Goal: Task Accomplishment & Management: Complete application form

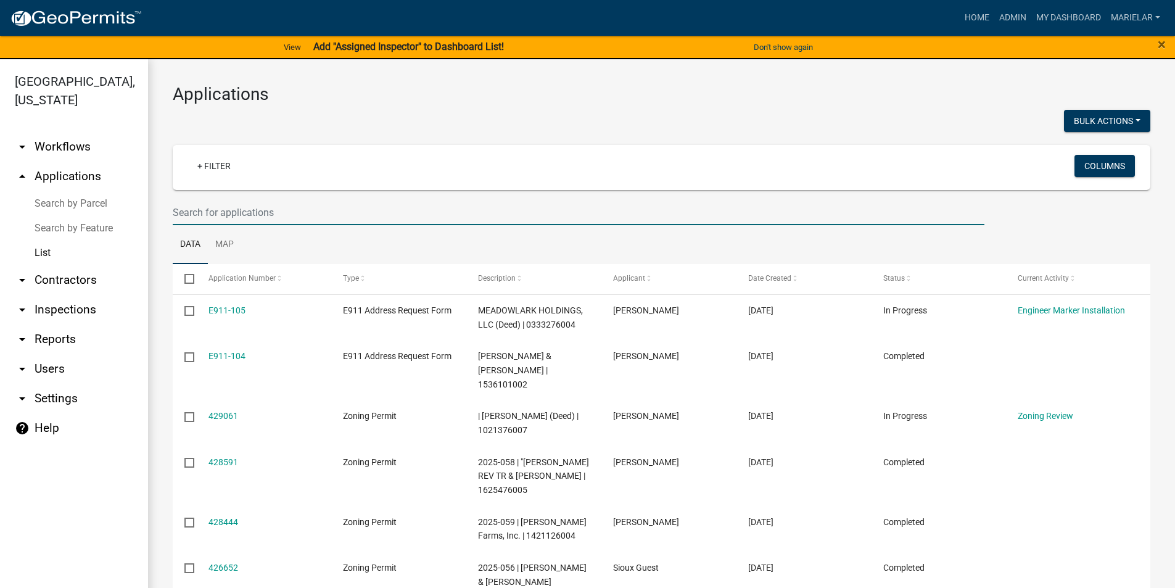
click at [304, 210] on input "text" at bounding box center [578, 212] width 811 height 25
click at [273, 215] on input "text" at bounding box center [578, 212] width 811 height 25
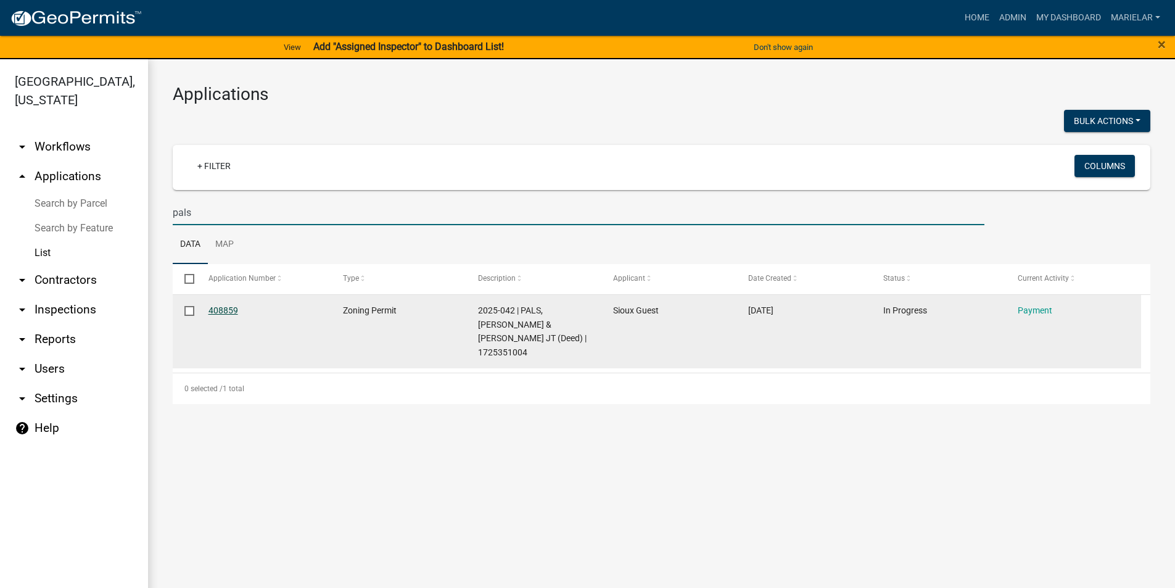
type input "pals"
click at [212, 312] on link "408859" at bounding box center [223, 310] width 30 height 10
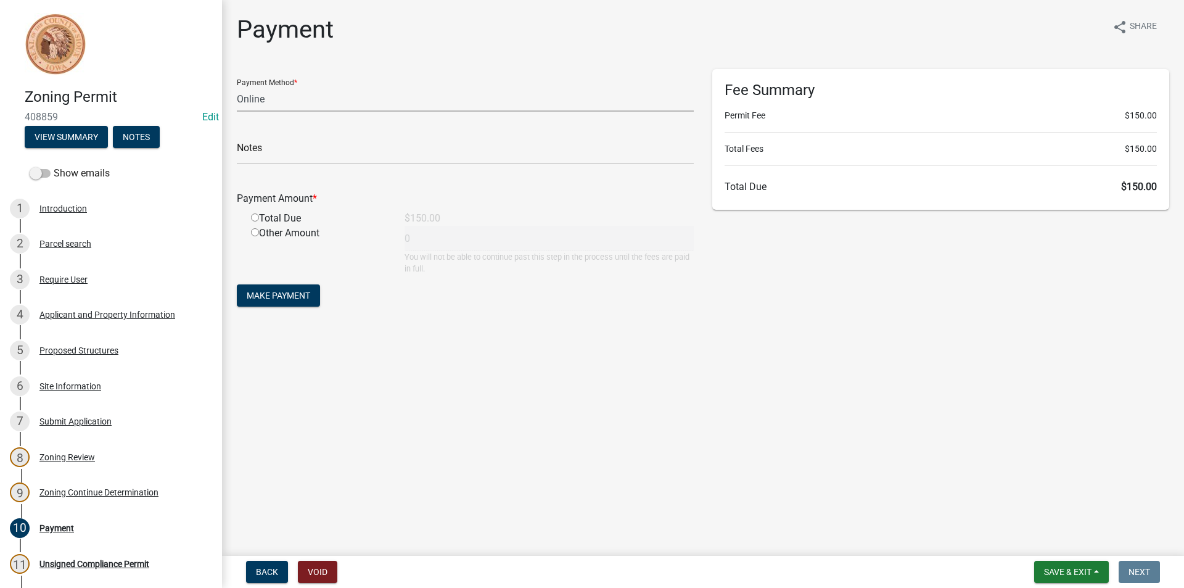
click at [295, 102] on select "Credit Card POS Check Cash Online" at bounding box center [465, 98] width 457 height 25
select select "1: 0"
click at [237, 86] on select "Credit Card POS Check Cash Online" at bounding box center [465, 98] width 457 height 25
click at [290, 142] on input "text" at bounding box center [465, 151] width 457 height 25
type input "1020"
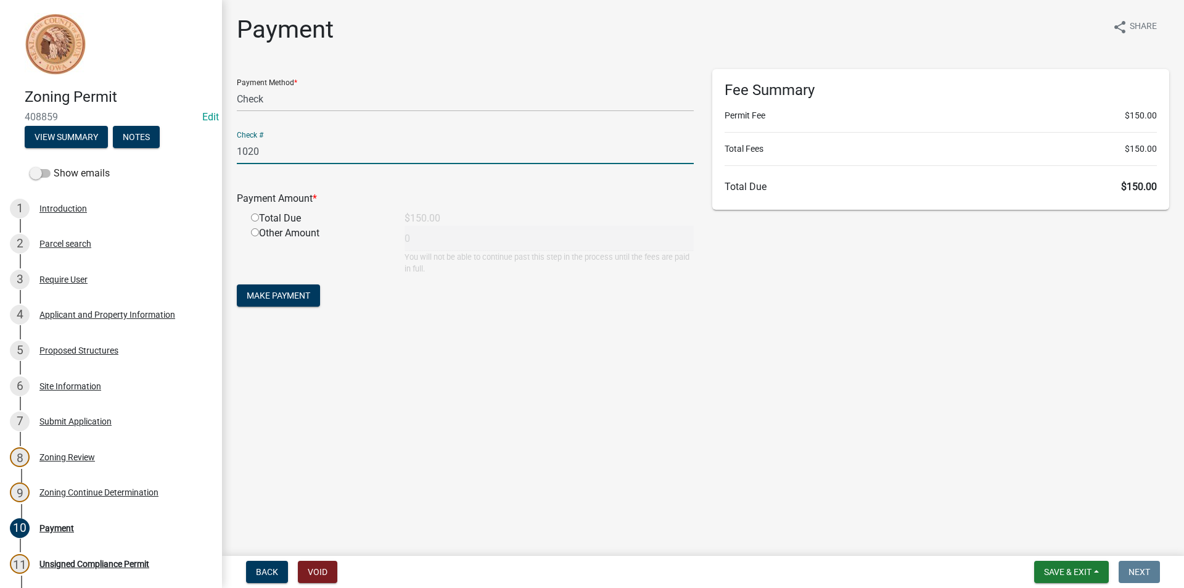
click at [408, 377] on main "Payment share Share Payment Method * Credit Card POS Check Cash Online Check # …" at bounding box center [703, 275] width 962 height 551
click at [256, 215] on input "radio" at bounding box center [255, 217] width 8 height 8
radio input "true"
type input "150"
click at [101, 353] on div "Proposed Structures" at bounding box center [78, 350] width 79 height 9
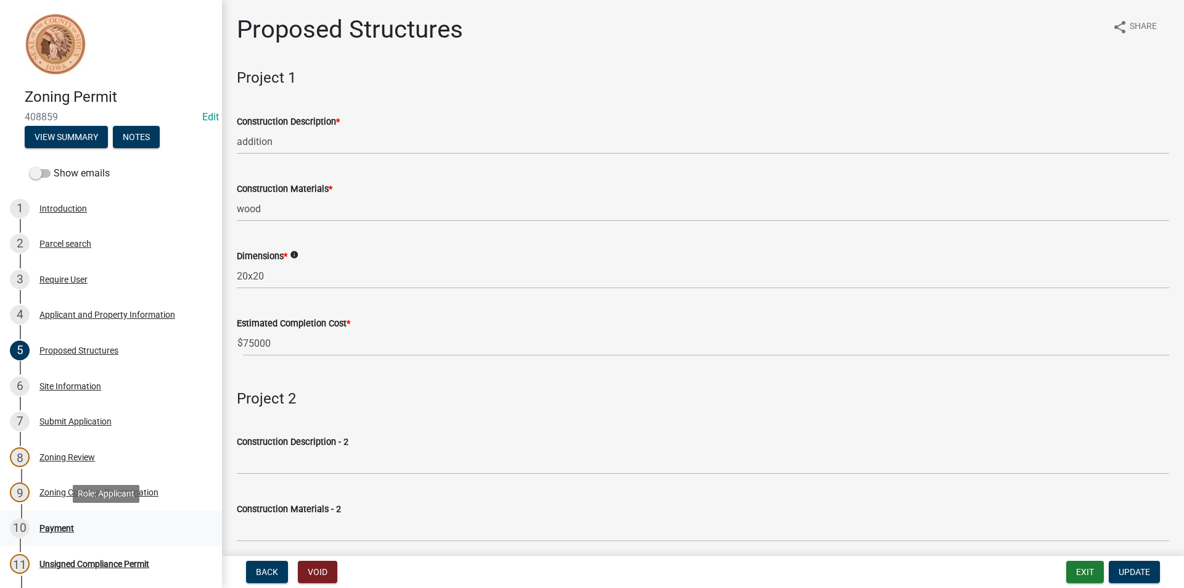
click at [75, 524] on div "10 Payment" at bounding box center [106, 528] width 192 height 20
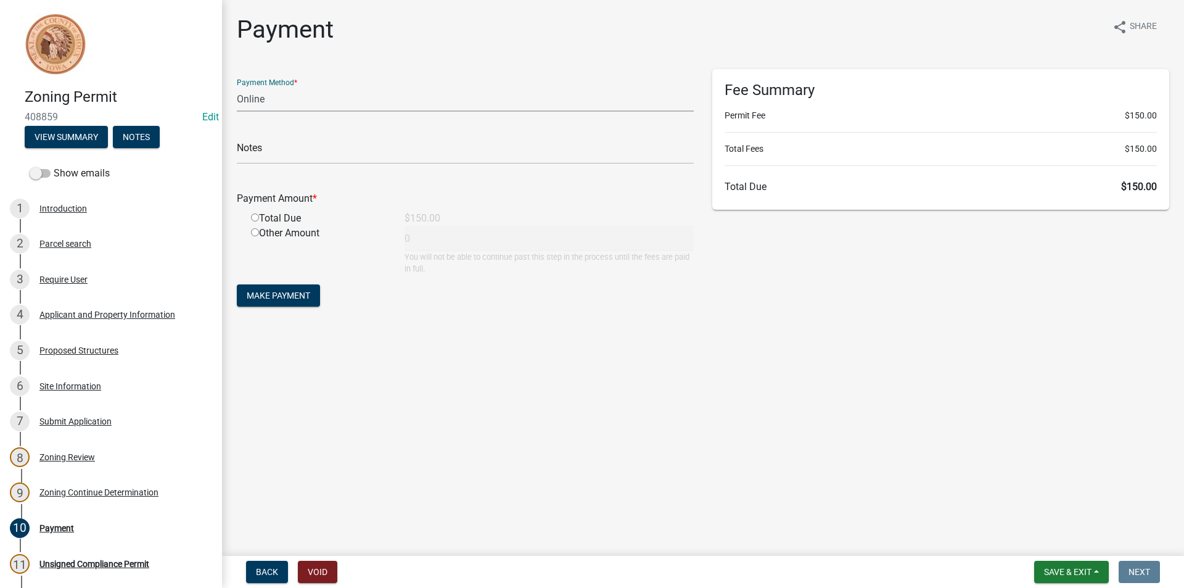
click at [276, 102] on select "Credit Card POS Check Cash Online" at bounding box center [465, 98] width 457 height 25
select select "1: 0"
click at [237, 86] on select "Credit Card POS Check Cash Online" at bounding box center [465, 98] width 457 height 25
click at [289, 158] on input "text" at bounding box center [465, 151] width 457 height 25
type input "1020"
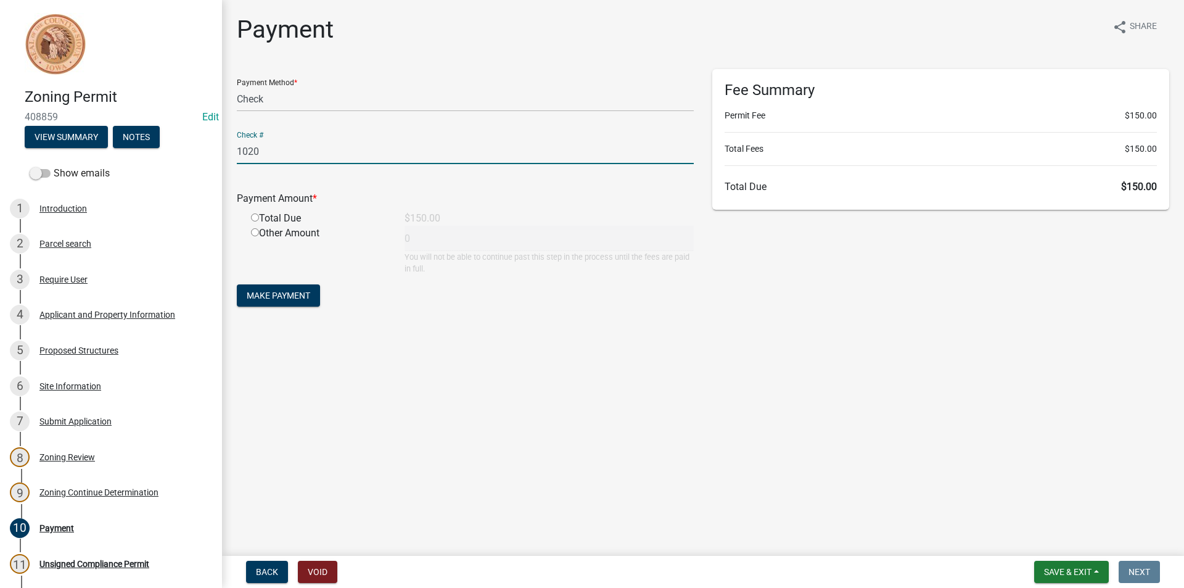
click at [253, 216] on input "radio" at bounding box center [255, 217] width 8 height 8
radio input "true"
type input "150"
click at [279, 294] on span "Make Payment" at bounding box center [279, 295] width 64 height 10
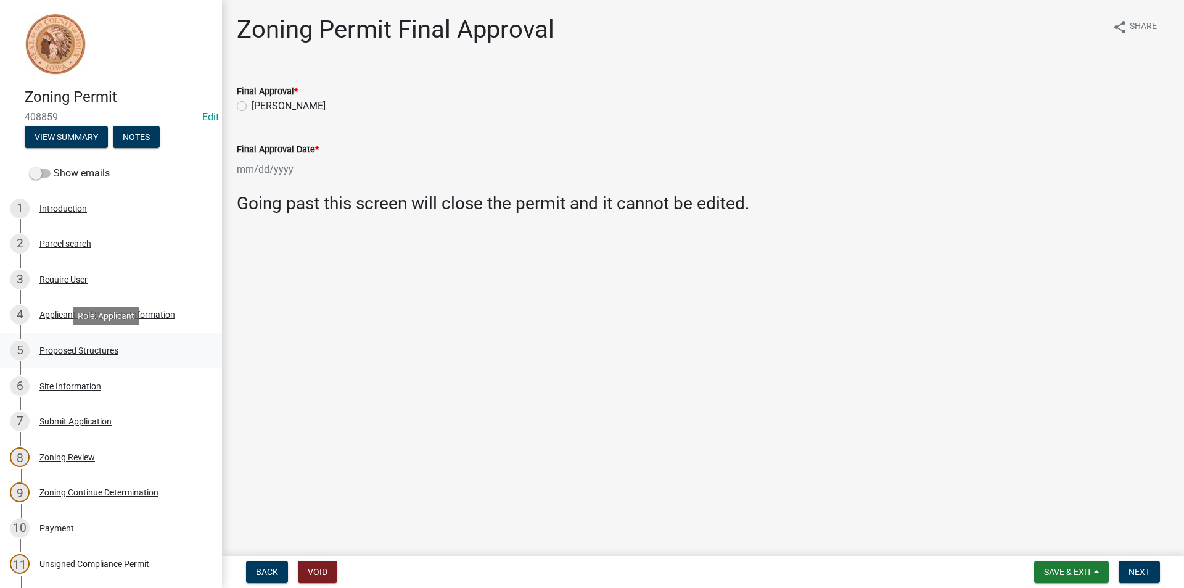
click at [147, 335] on link "5 Proposed Structures" at bounding box center [111, 350] width 222 height 36
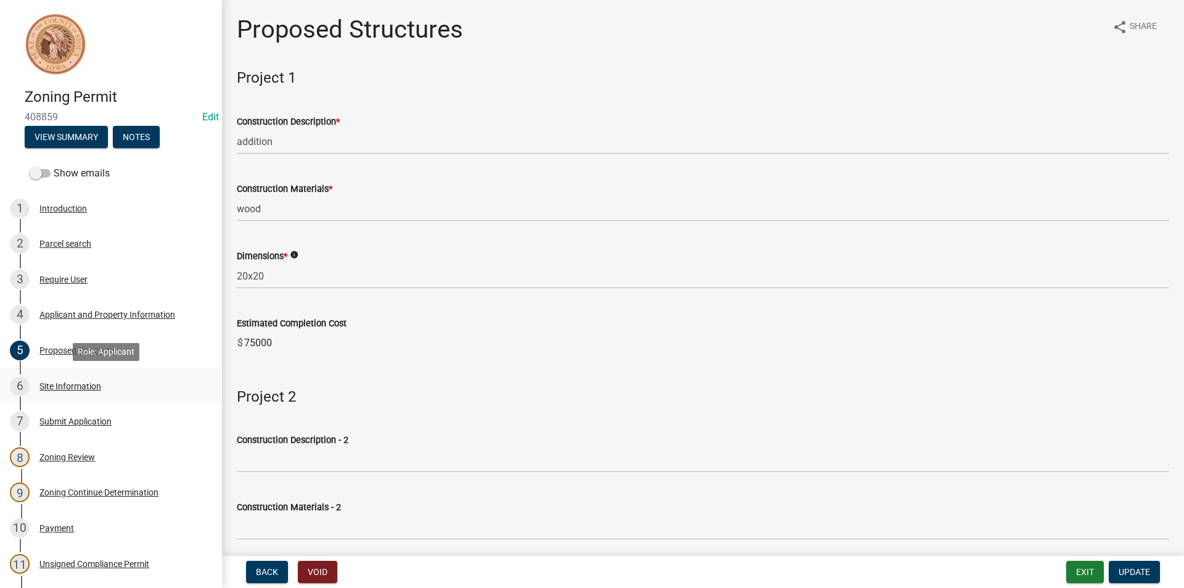
click at [85, 388] on div "Site Information" at bounding box center [70, 386] width 62 height 9
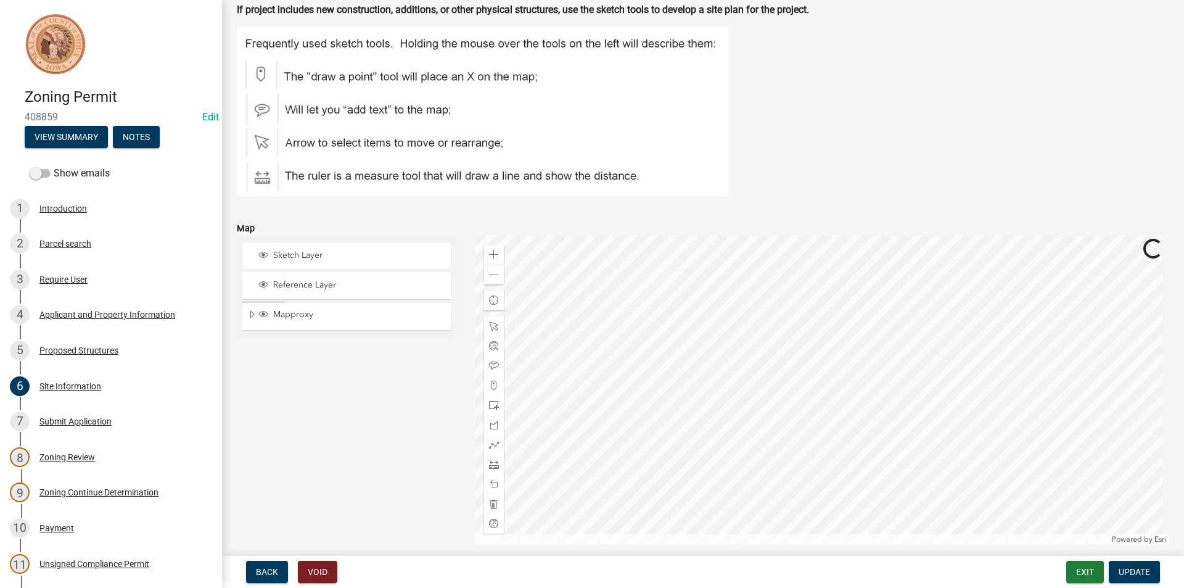
scroll to position [185, 0]
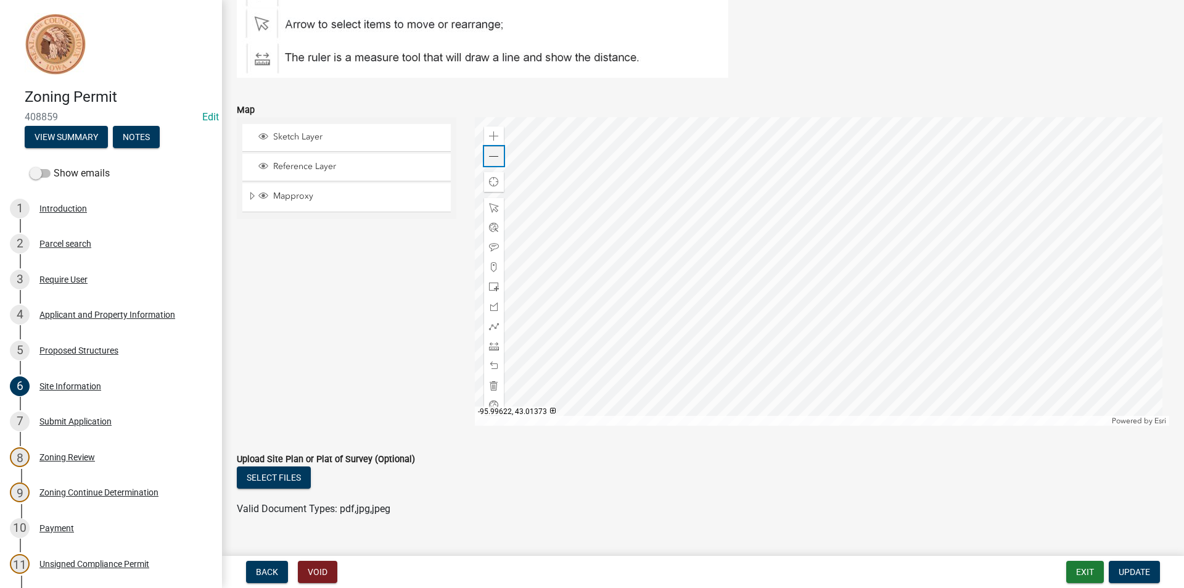
click at [489, 158] on span at bounding box center [494, 157] width 10 height 10
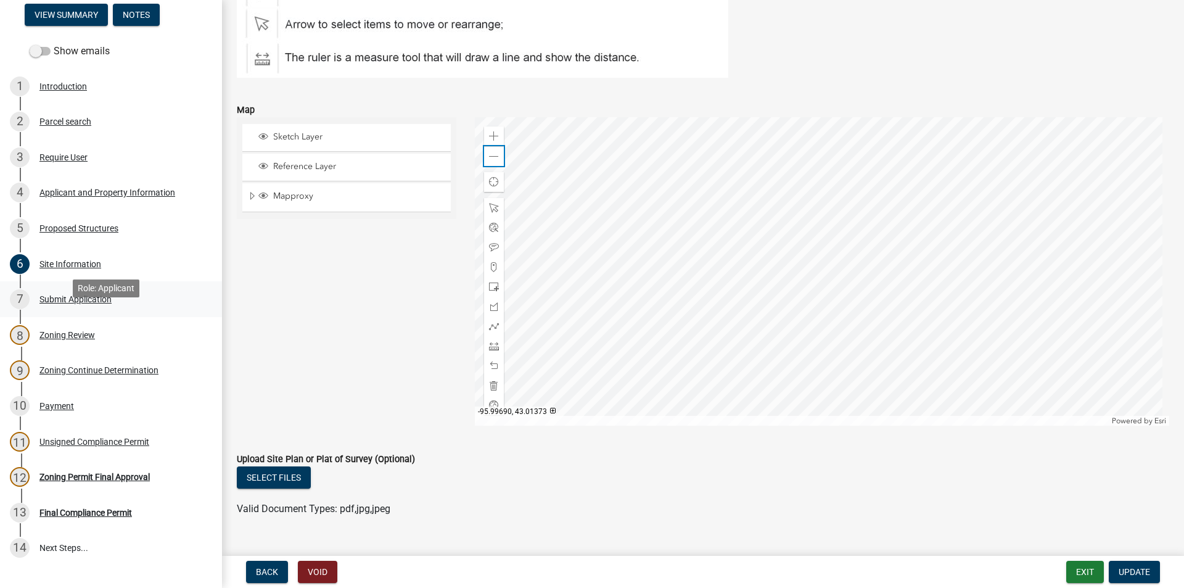
scroll to position [123, 0]
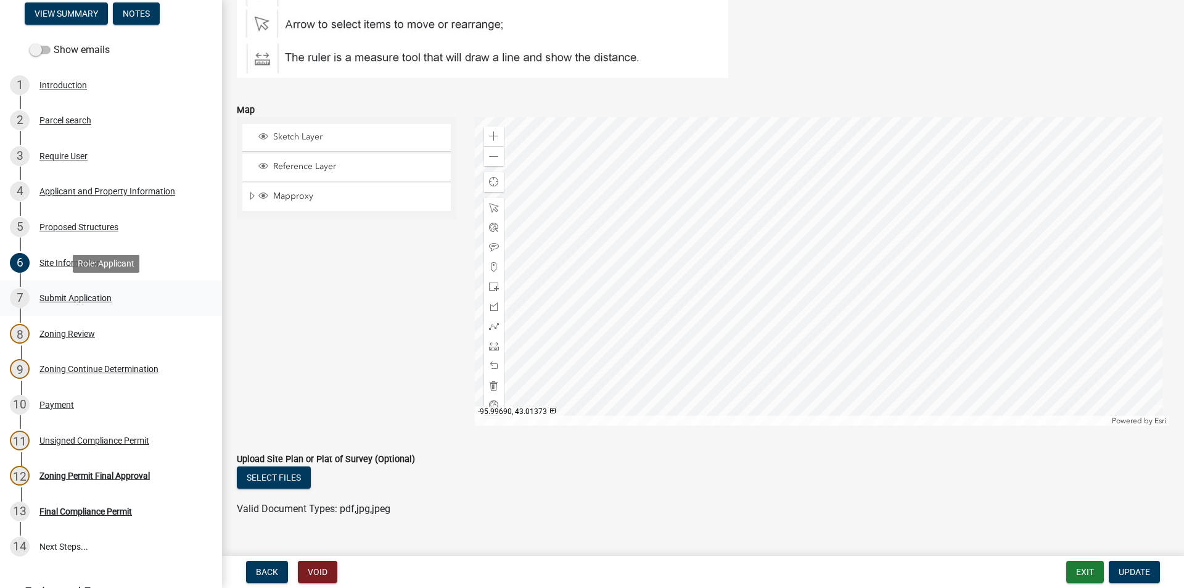
click at [75, 301] on div "Submit Application" at bounding box center [75, 297] width 72 height 9
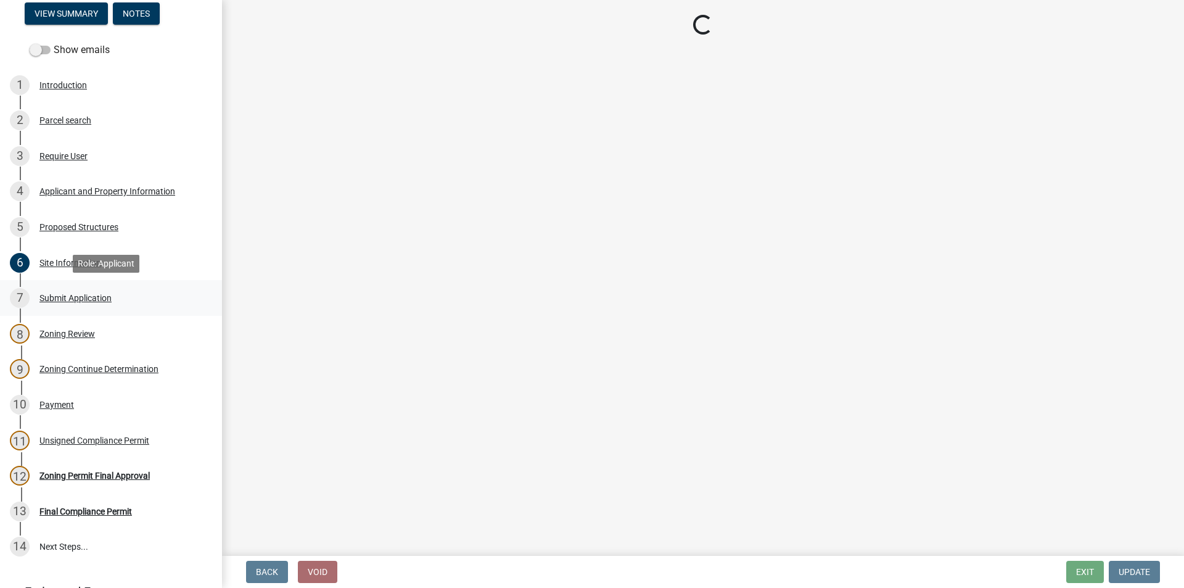
scroll to position [0, 0]
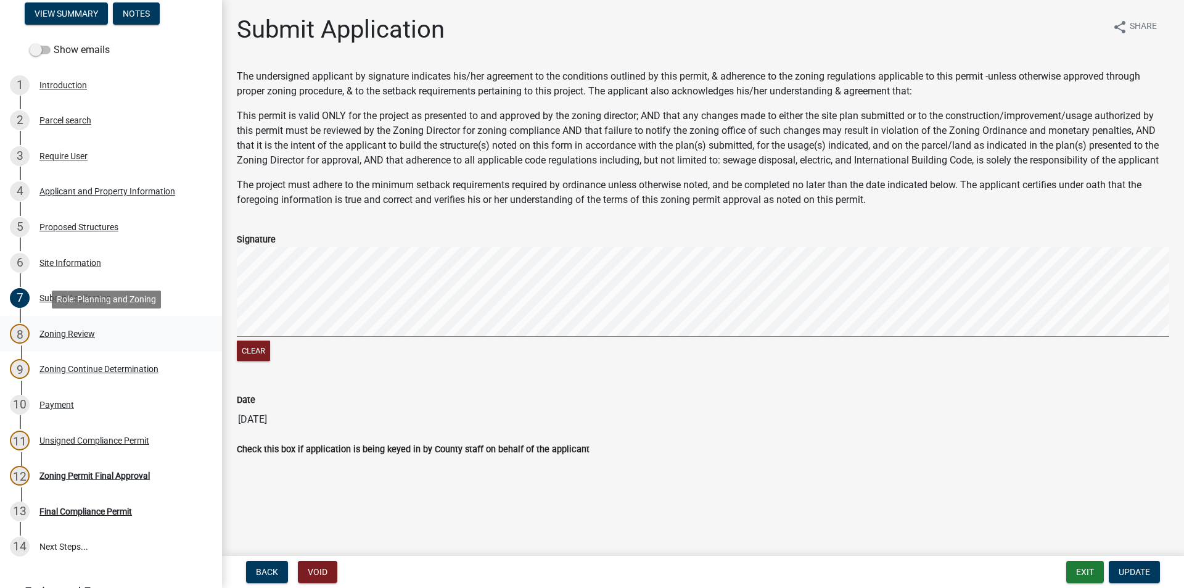
click at [77, 332] on div "Zoning Review" at bounding box center [66, 333] width 55 height 9
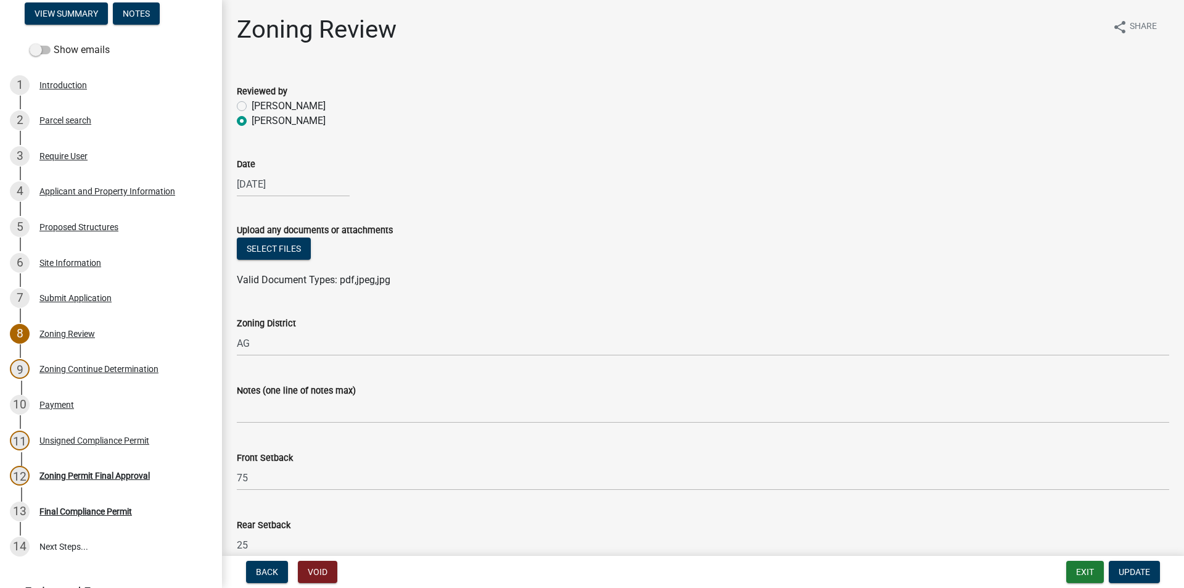
scroll to position [185, 0]
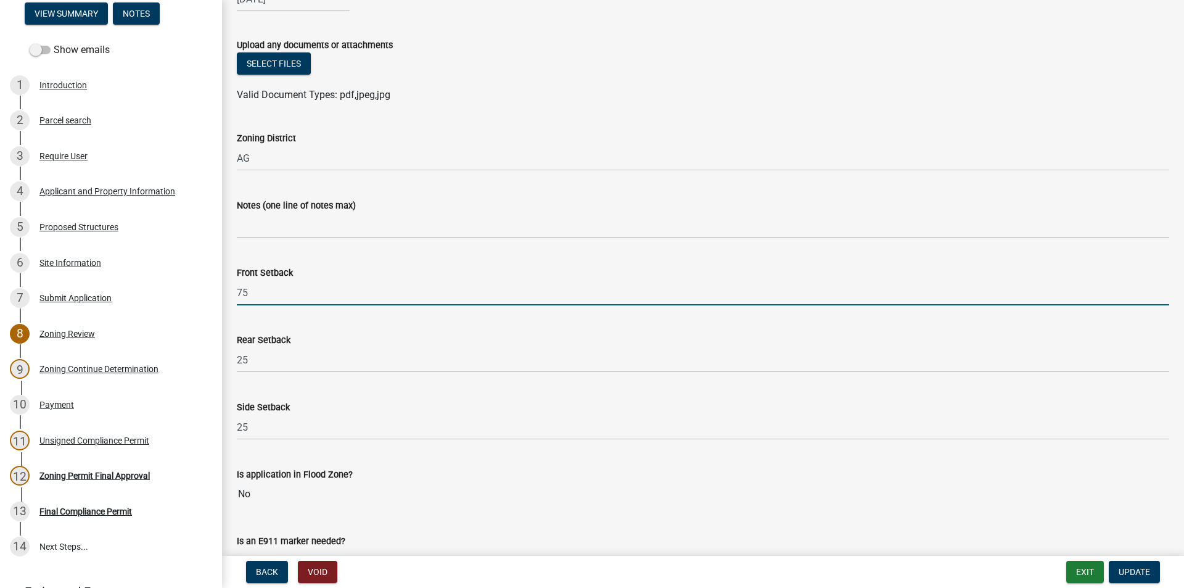
click at [289, 297] on input "75" at bounding box center [703, 292] width 932 height 25
type input "7"
type input "25"
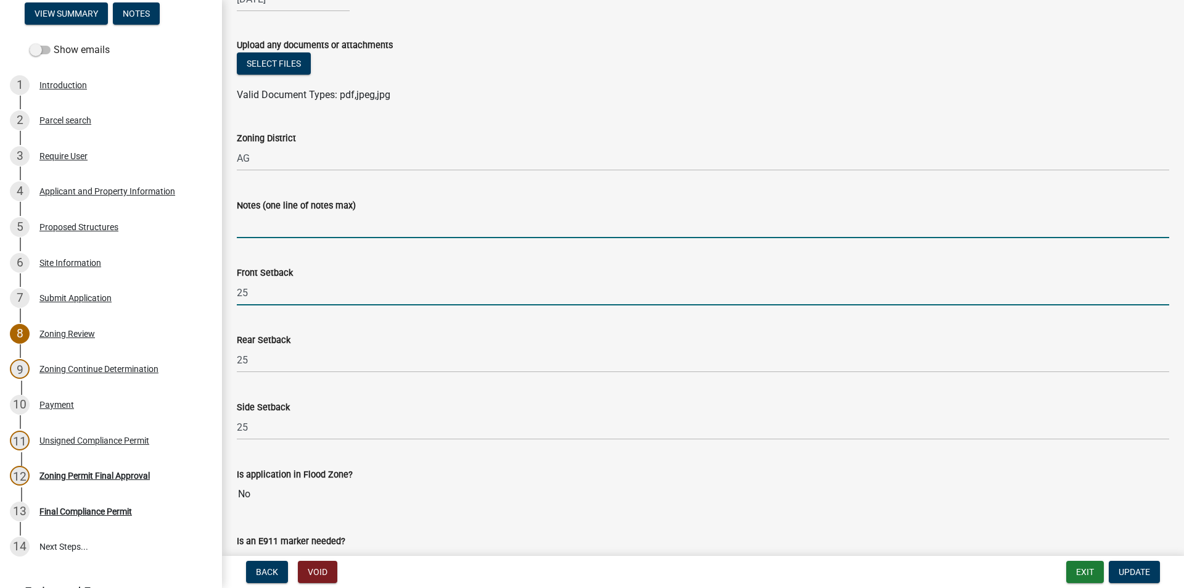
click at [297, 225] on input "Notes (one line of notes max)" at bounding box center [703, 225] width 932 height 25
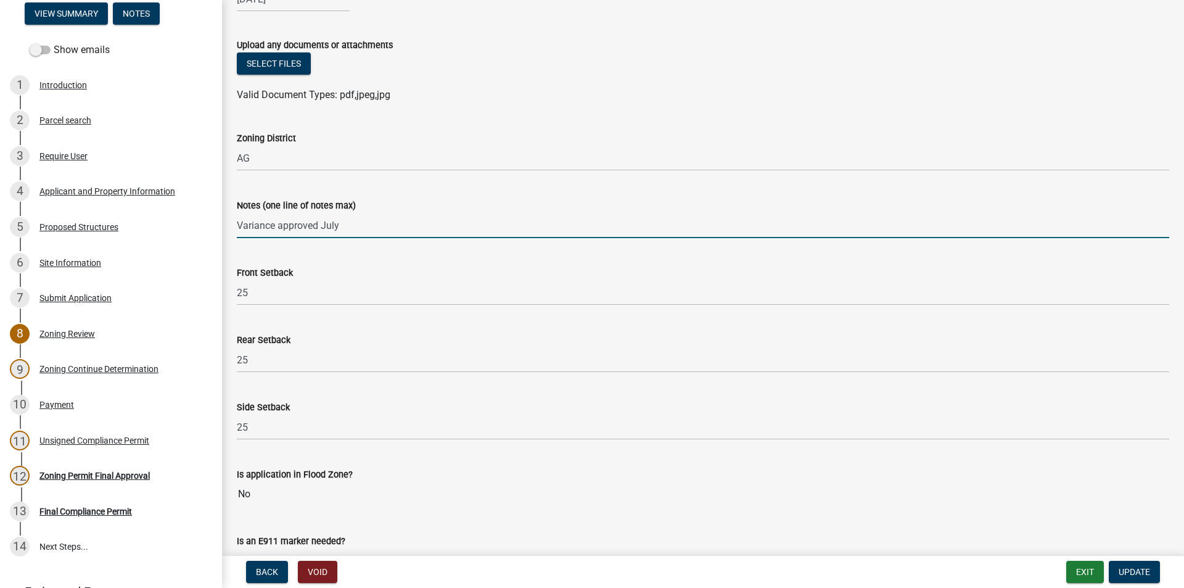
click at [351, 221] on input "Variance approved July" at bounding box center [703, 225] width 932 height 25
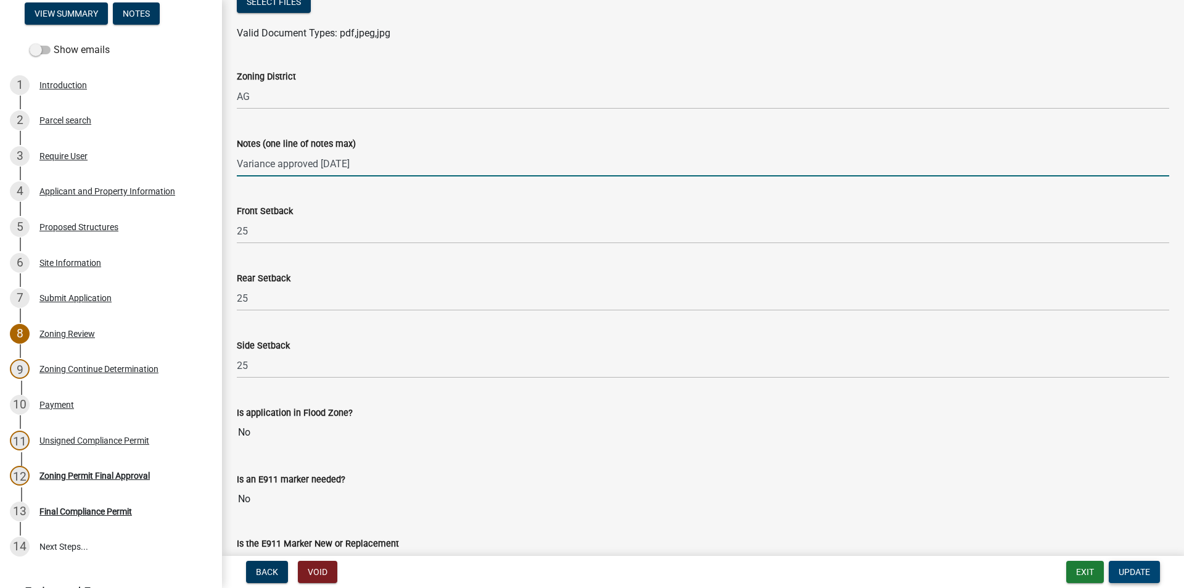
type input "Variance approved [DATE]"
click at [1138, 568] on span "Update" at bounding box center [1133, 572] width 31 height 10
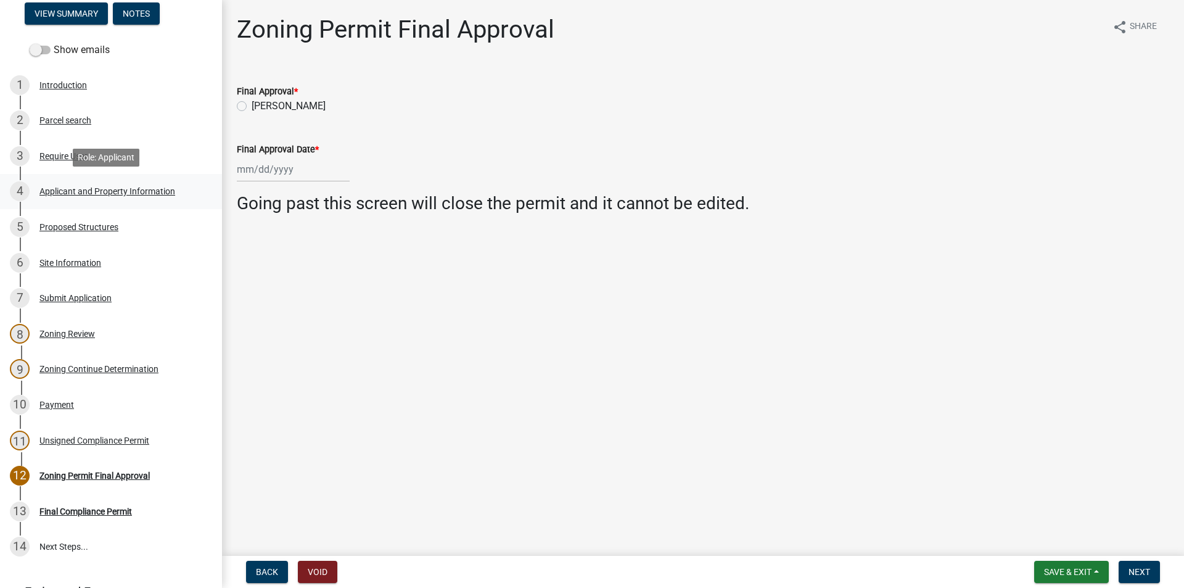
click at [131, 200] on div "4 Applicant and Property Information" at bounding box center [106, 191] width 192 height 20
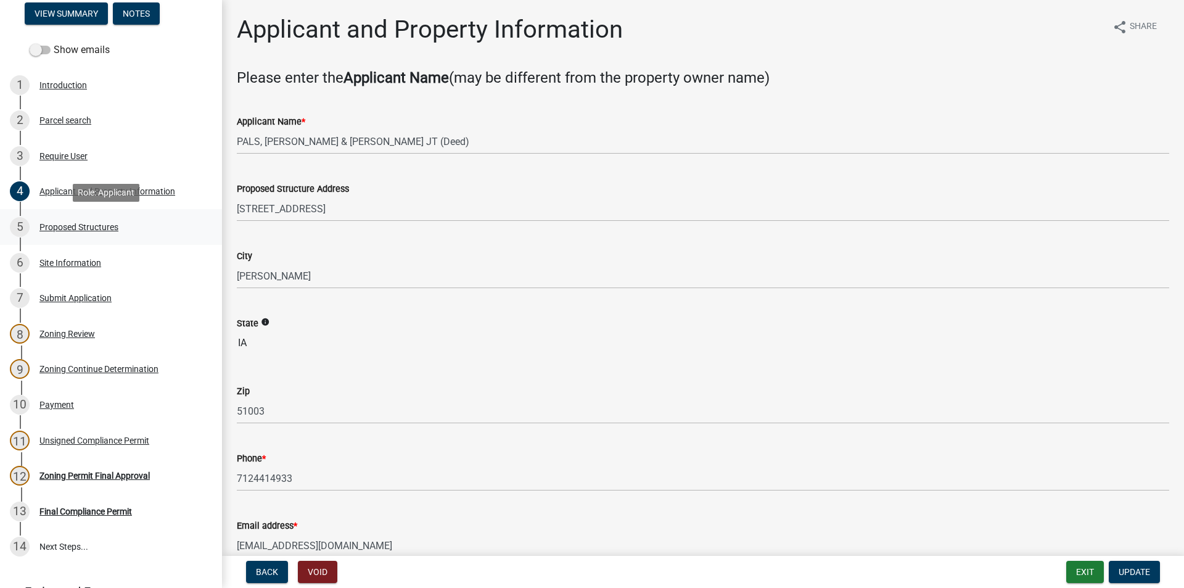
click at [91, 229] on div "Proposed Structures" at bounding box center [78, 227] width 79 height 9
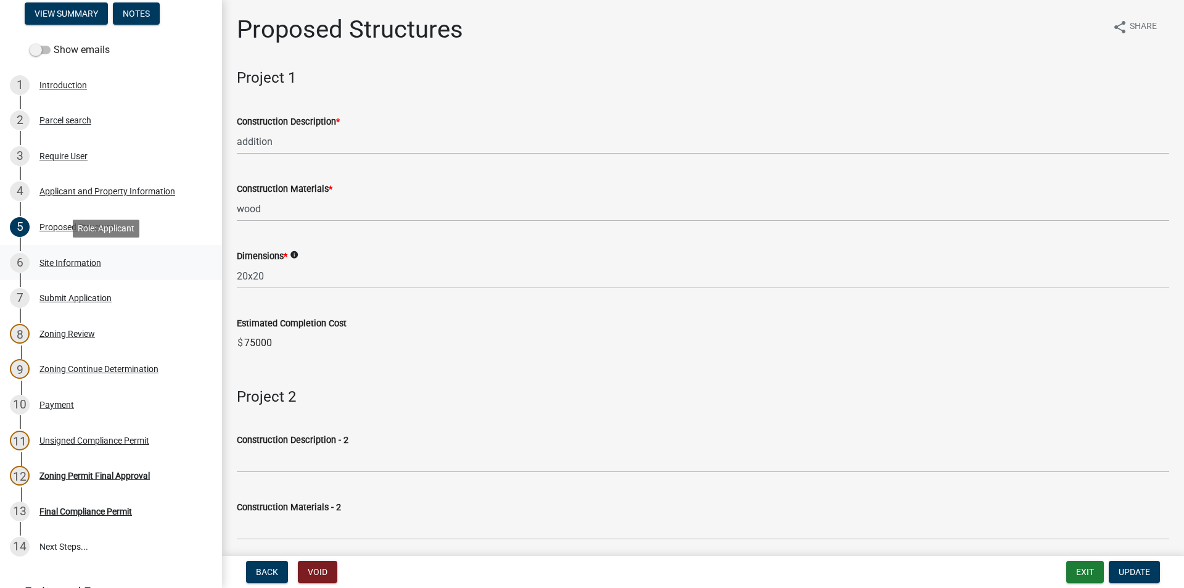
click at [91, 260] on div "Site Information" at bounding box center [70, 262] width 62 height 9
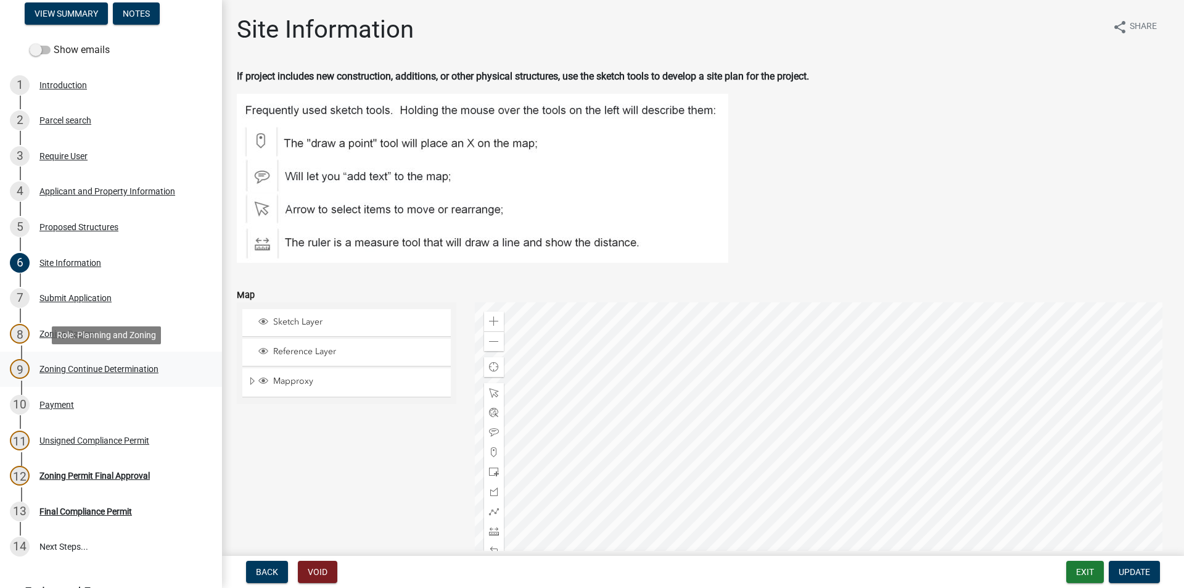
click at [135, 372] on div "Zoning Continue Determination" at bounding box center [98, 368] width 119 height 9
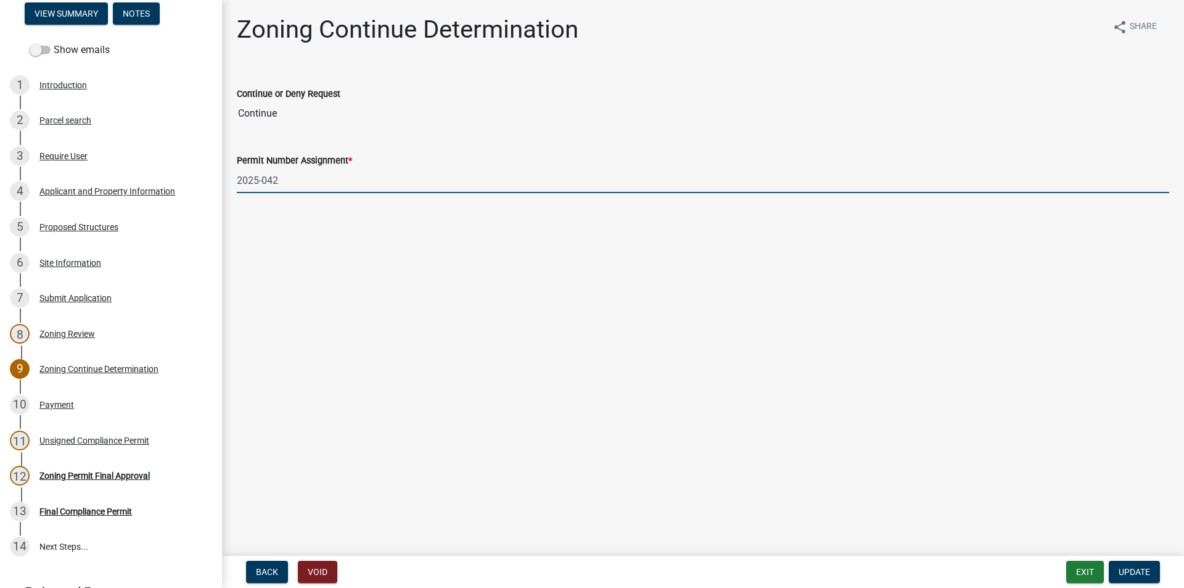
click at [321, 184] on input "2025-042" at bounding box center [703, 180] width 932 height 25
type input "2025-045"
click at [1154, 577] on button "Update" at bounding box center [1134, 571] width 51 height 22
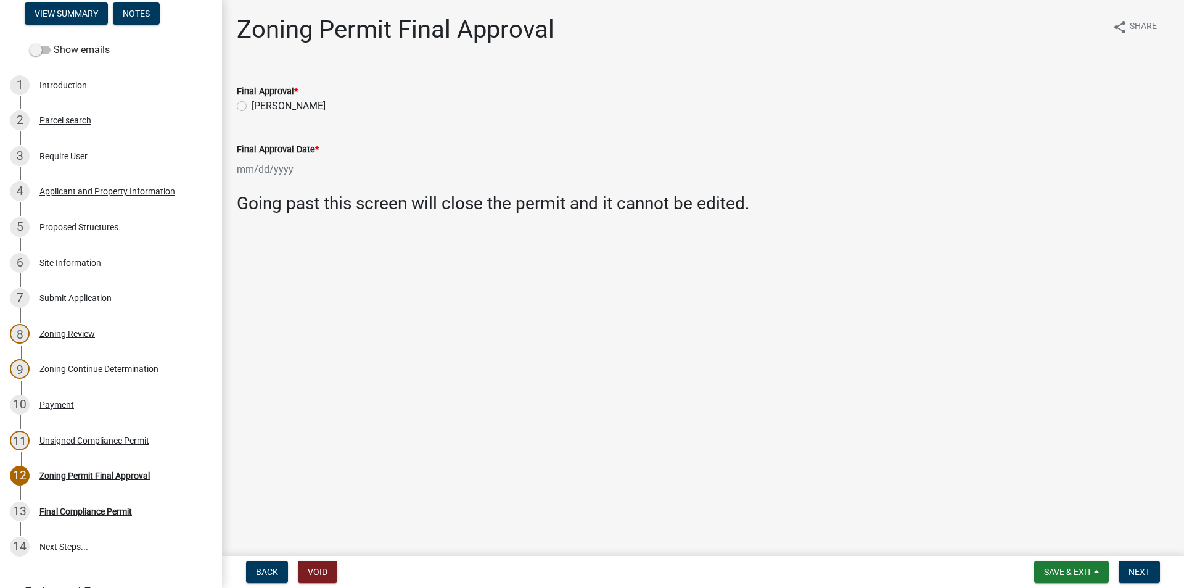
click at [252, 104] on label "[PERSON_NAME]" at bounding box center [289, 106] width 74 height 15
click at [252, 104] on input "[PERSON_NAME]" at bounding box center [256, 103] width 8 height 8
radio input "true"
click at [273, 171] on div at bounding box center [293, 169] width 113 height 25
select select "8"
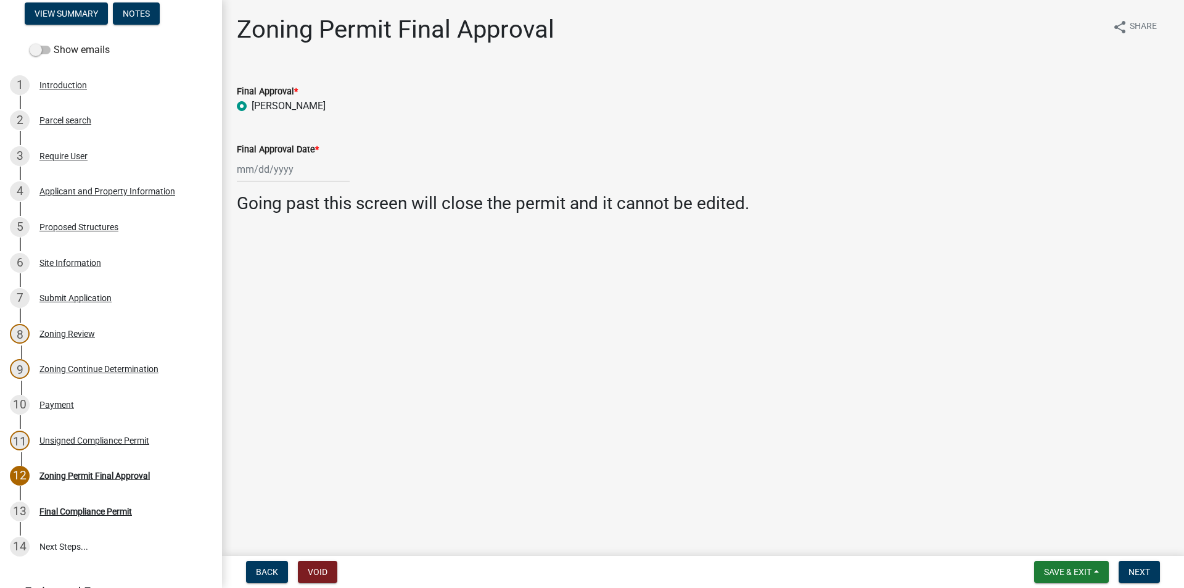
select select "2025"
click at [315, 273] on div "14" at bounding box center [308, 275] width 20 height 20
type input "[DATE]"
click at [1138, 569] on span "Next" at bounding box center [1139, 572] width 22 height 10
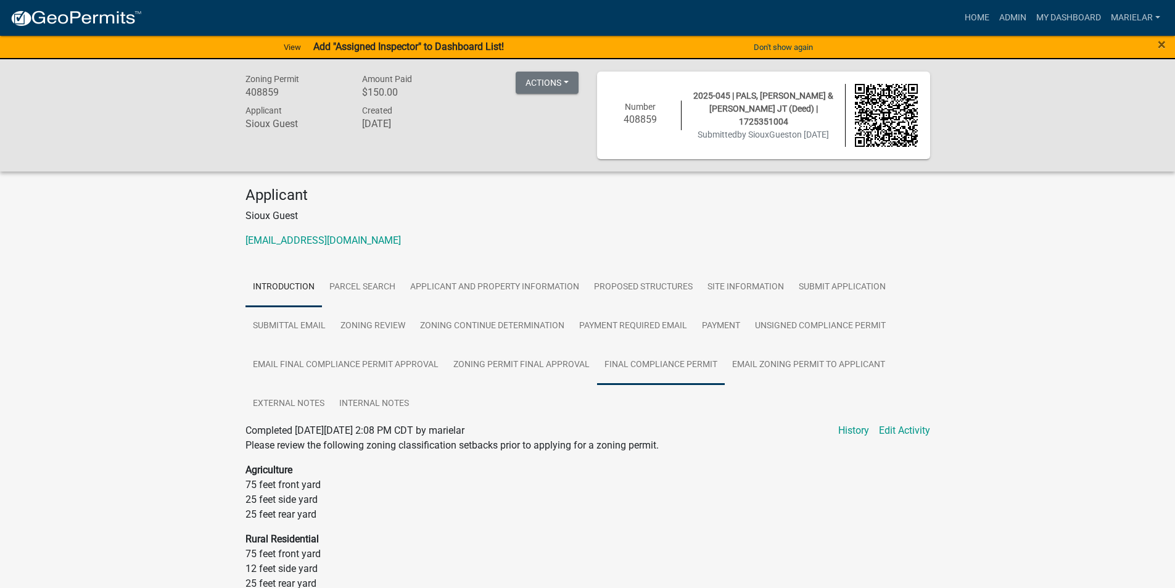
click at [653, 375] on link "Final Compliance Permit" at bounding box center [661, 364] width 128 height 39
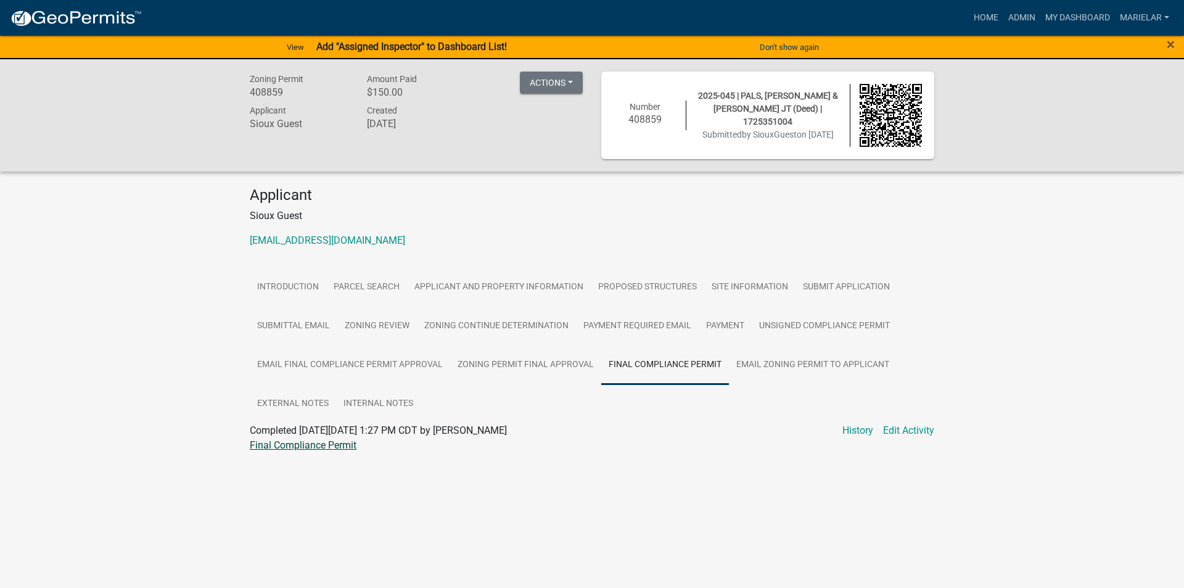
click at [337, 447] on link "Final Compliance Permit" at bounding box center [303, 445] width 107 height 12
